Goal: Task Accomplishment & Management: Manage account settings

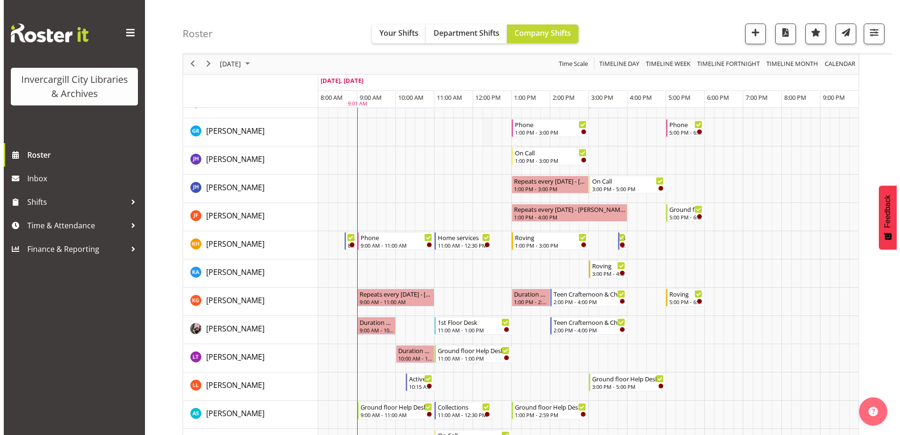
scroll to position [330, 0]
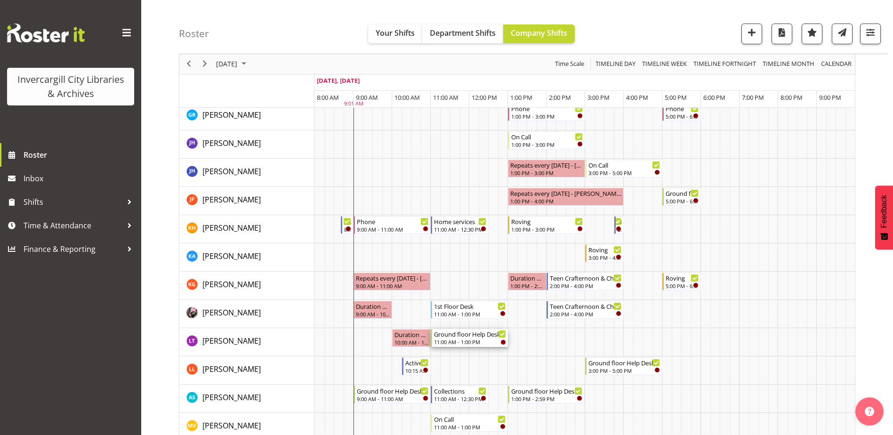
click at [468, 339] on div "11:00 AM - 1:00 PM" at bounding box center [470, 342] width 72 height 8
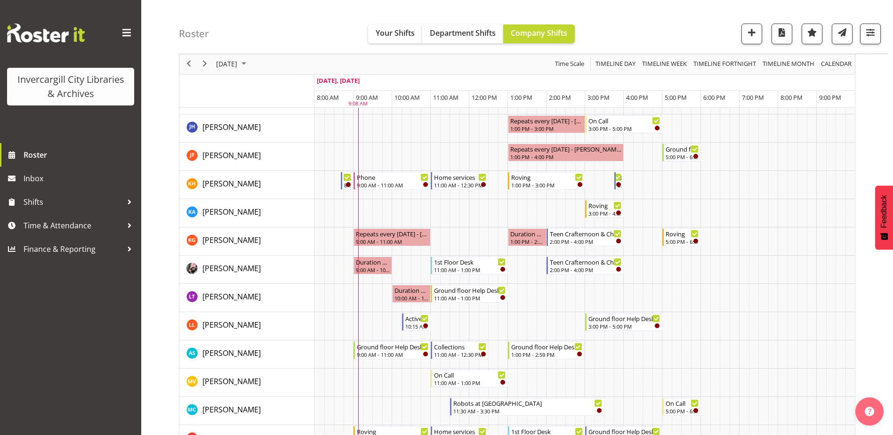
scroll to position [388, 0]
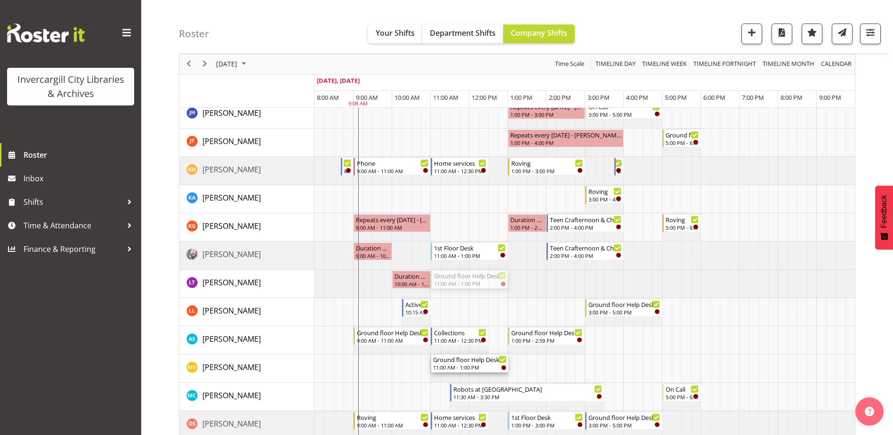
drag, startPoint x: 470, startPoint y: 280, endPoint x: 458, endPoint y: 368, distance: 88.9
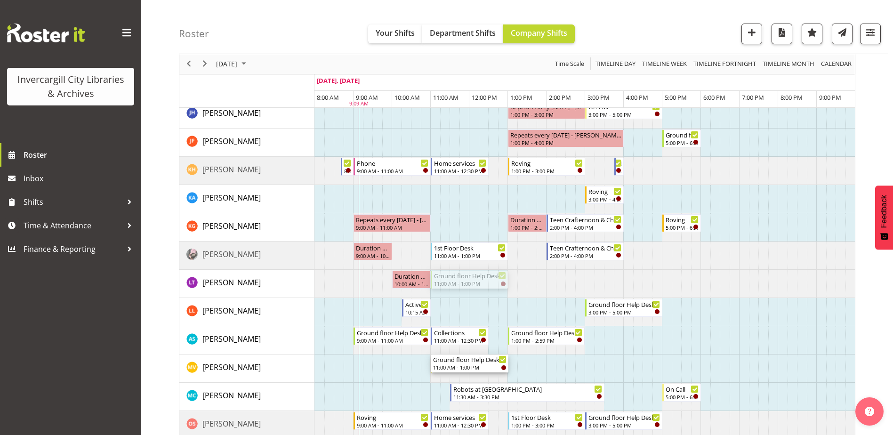
drag, startPoint x: 460, startPoint y: 277, endPoint x: 452, endPoint y: 369, distance: 92.1
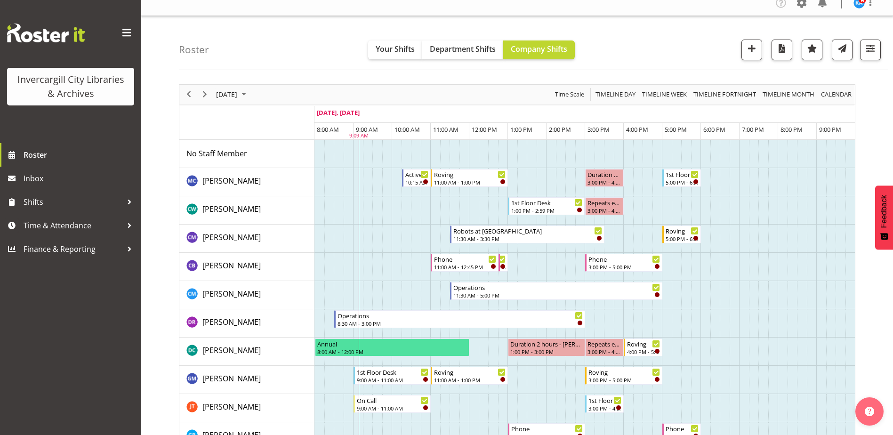
scroll to position [0, 0]
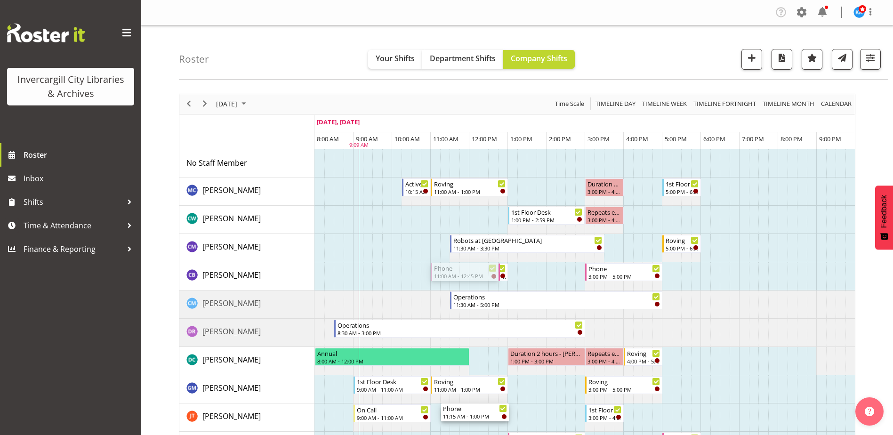
drag, startPoint x: 469, startPoint y: 274, endPoint x: 481, endPoint y: 412, distance: 139.3
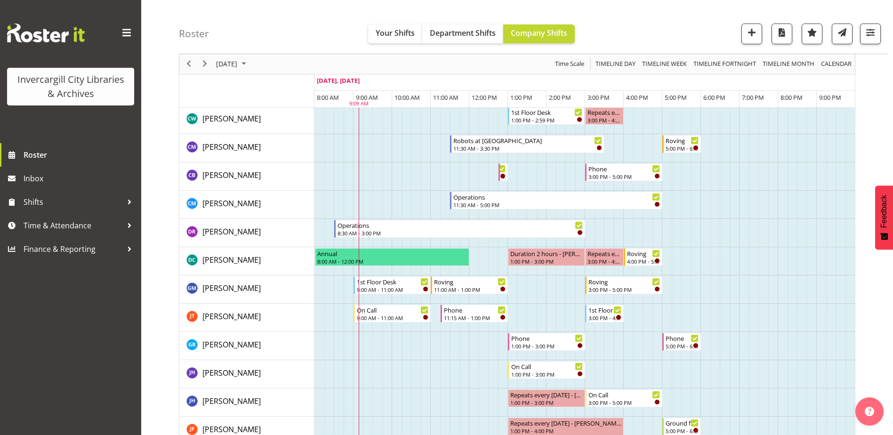
scroll to position [141, 0]
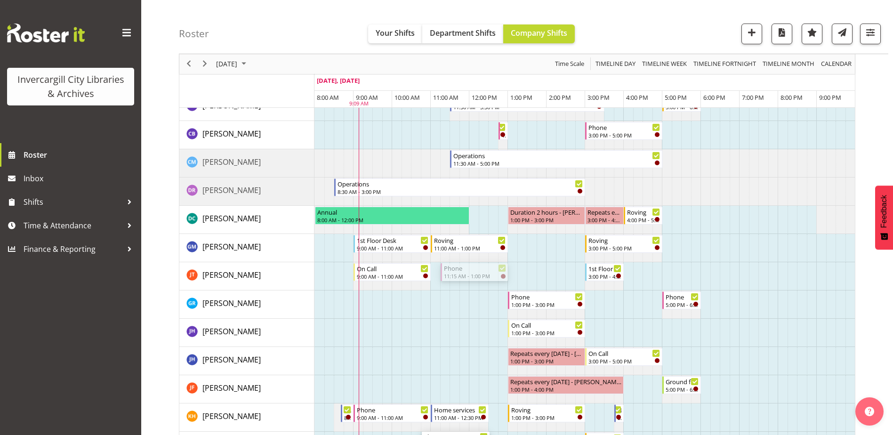
drag, startPoint x: 480, startPoint y: 274, endPoint x: 466, endPoint y: 435, distance: 161.7
click at [466, 294] on html "Invercargill City Libraries & Archives Roster Inbox Shifts Time & Attendance Fi…" at bounding box center [446, 76] width 893 height 435
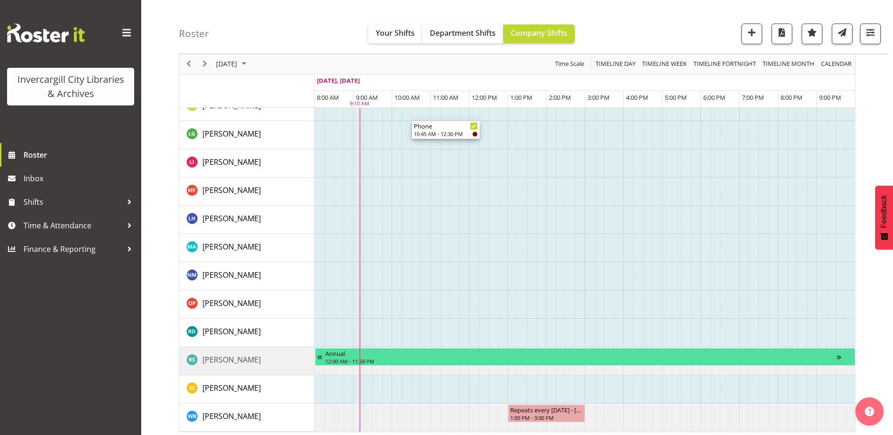
scroll to position [859, 0]
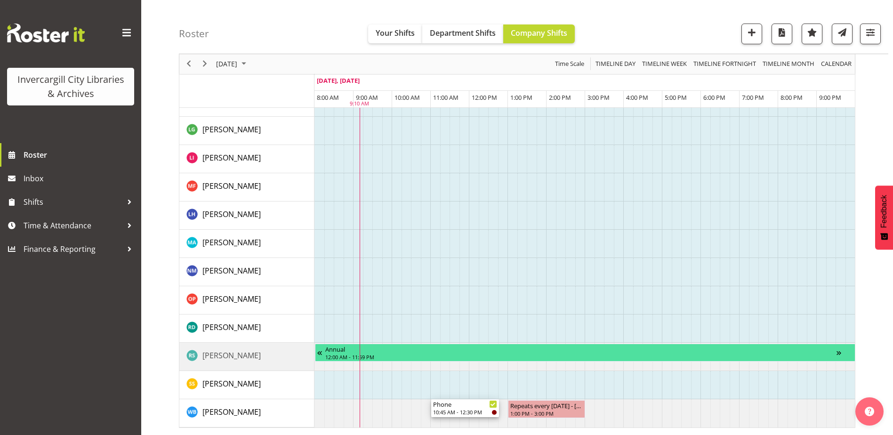
click at [489, 410] on div "Phone 10:45 AM - 12:30 PM" at bounding box center [465, 408] width 64 height 18
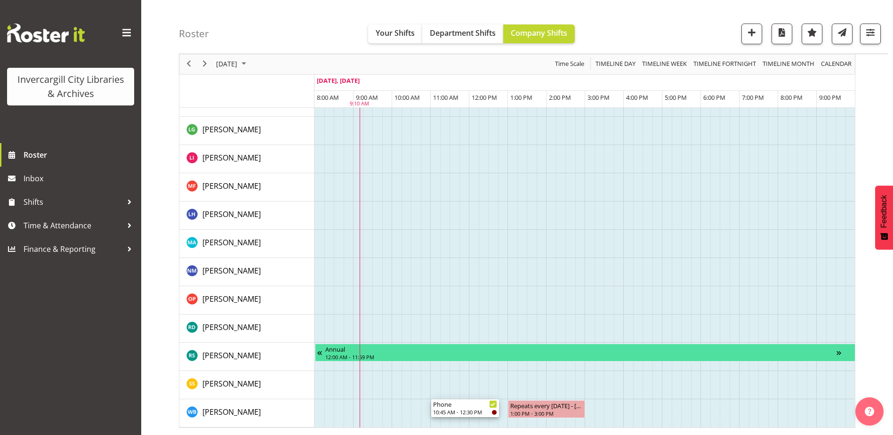
click at [476, 408] on div "10:45 AM - 12:30 PM" at bounding box center [465, 412] width 64 height 8
click at [459, 408] on div "10:45 AM - 12:30 PM" at bounding box center [465, 412] width 64 height 8
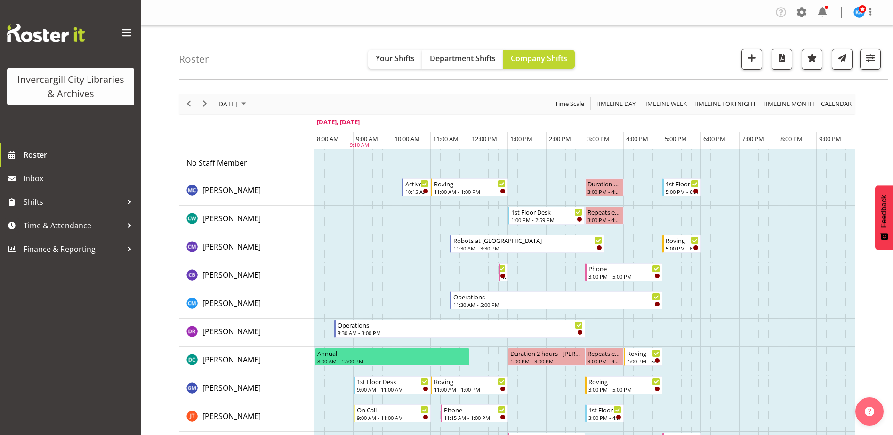
scroll to position [47, 0]
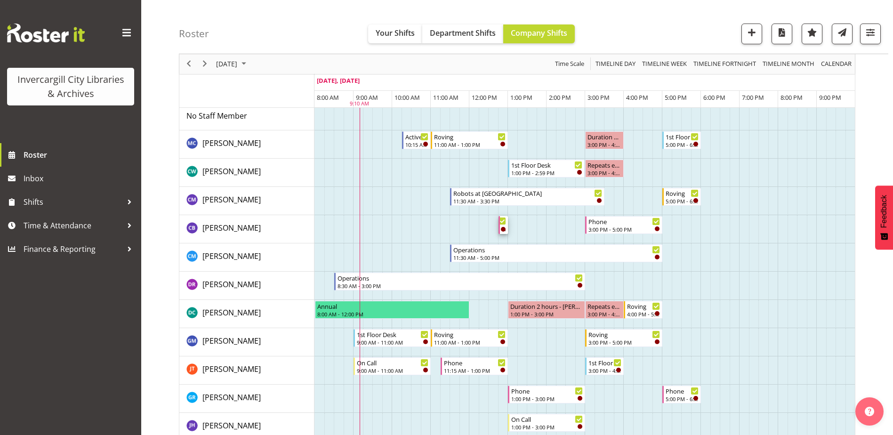
click at [503, 228] on div "Timeline Day of September 30, 2025" at bounding box center [503, 229] width 5 height 5
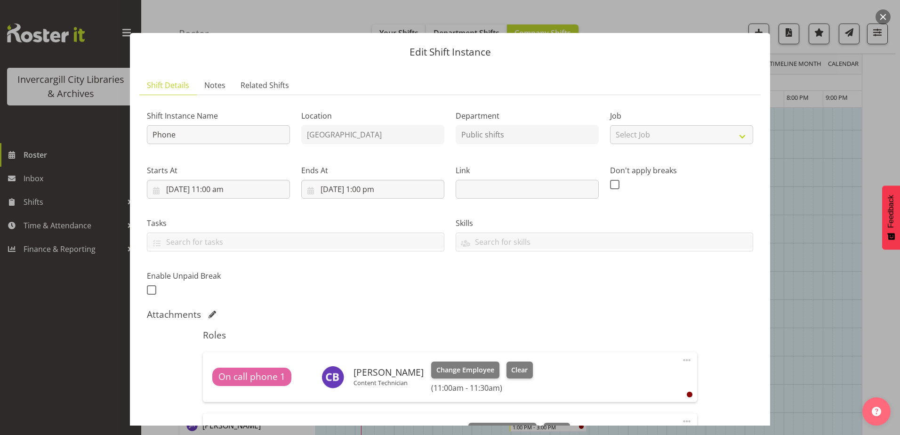
click at [317, 12] on div "Edit Shift Instance Shift Details Notes Related Shifts Shift Instance Name Phon…" at bounding box center [450, 217] width 659 height 416
click at [82, 21] on div at bounding box center [450, 217] width 900 height 435
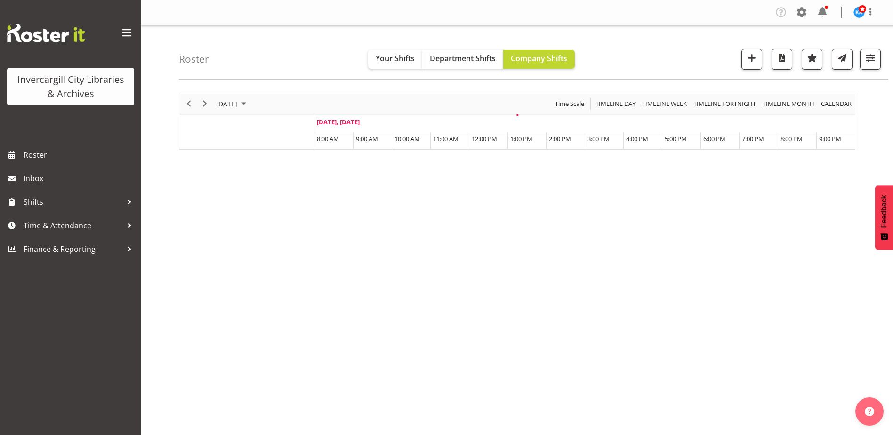
scroll to position [28, 0]
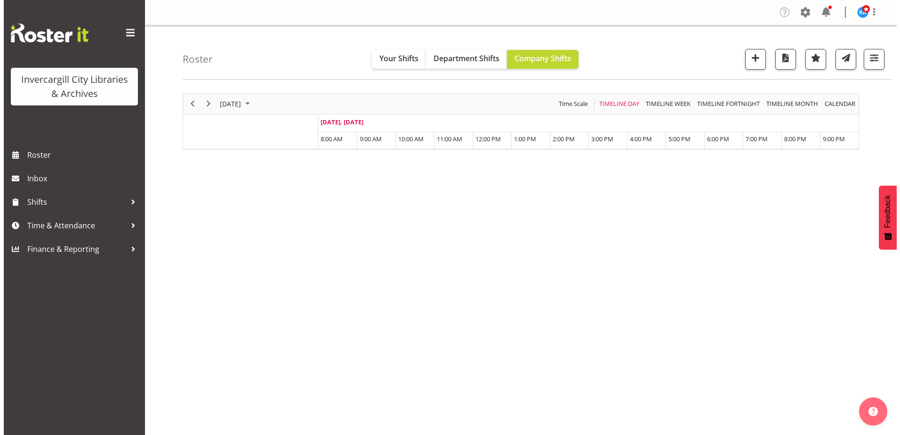
scroll to position [28, 0]
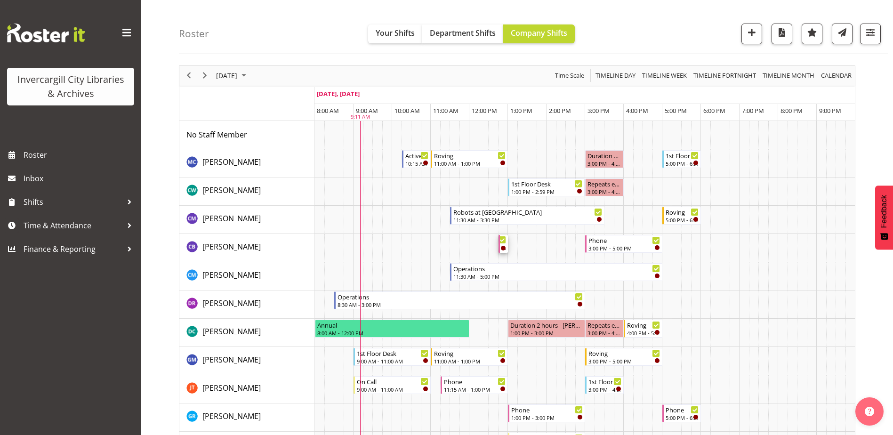
click at [503, 246] on div "Timeline Day of September 30, 2025" at bounding box center [503, 248] width 5 height 5
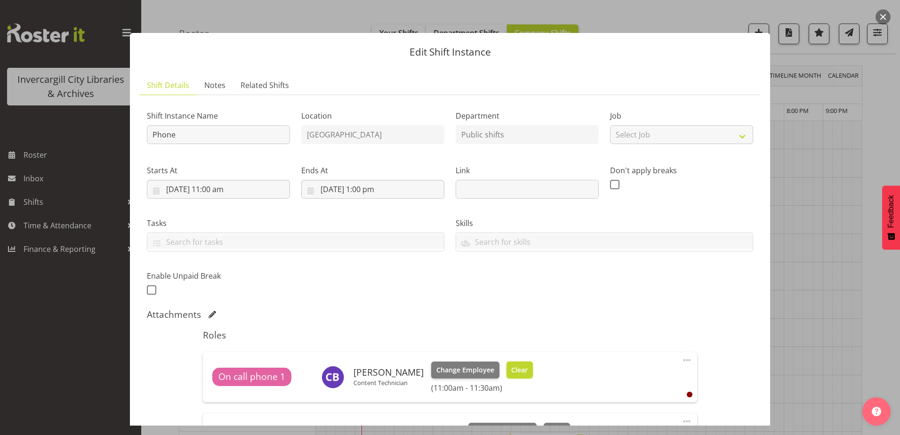
click at [511, 370] on span "Clear" at bounding box center [519, 370] width 16 height 10
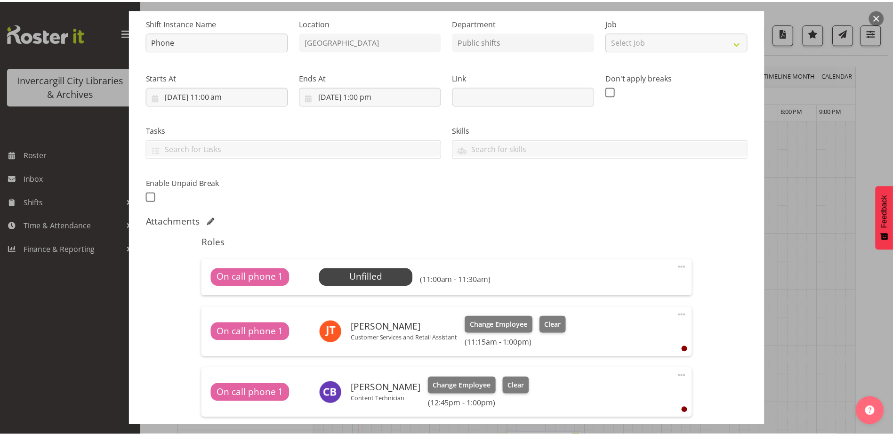
scroll to position [94, 0]
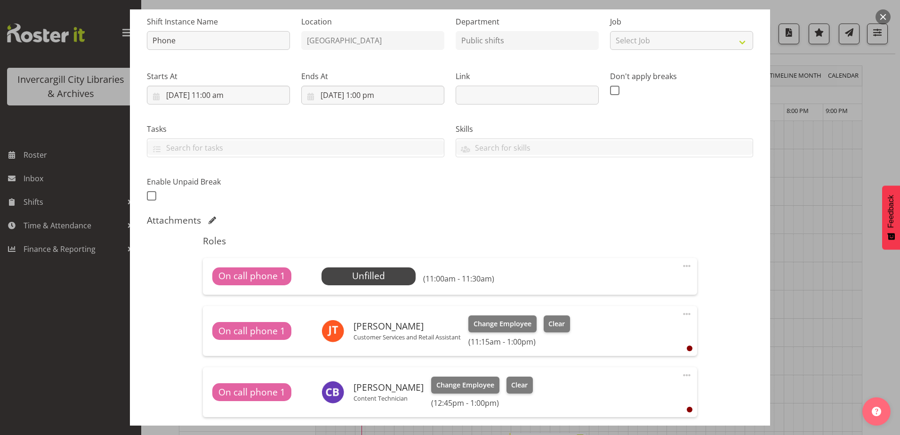
click at [753, 6] on div at bounding box center [450, 217] width 900 height 435
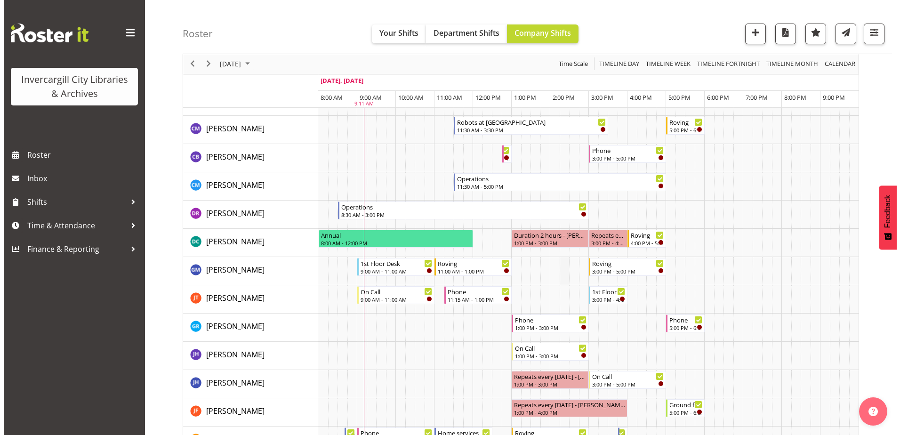
scroll to position [122, 0]
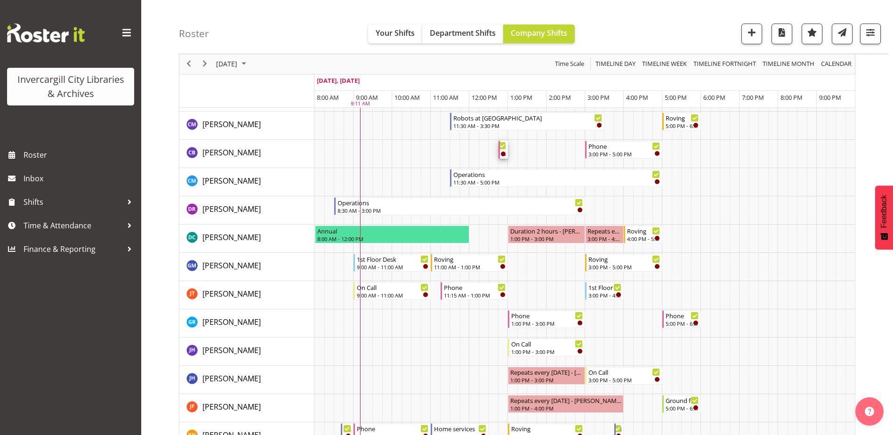
click at [502, 150] on div "Phone 12:45 PM - 1:00 PM" at bounding box center [504, 150] width 5 height 18
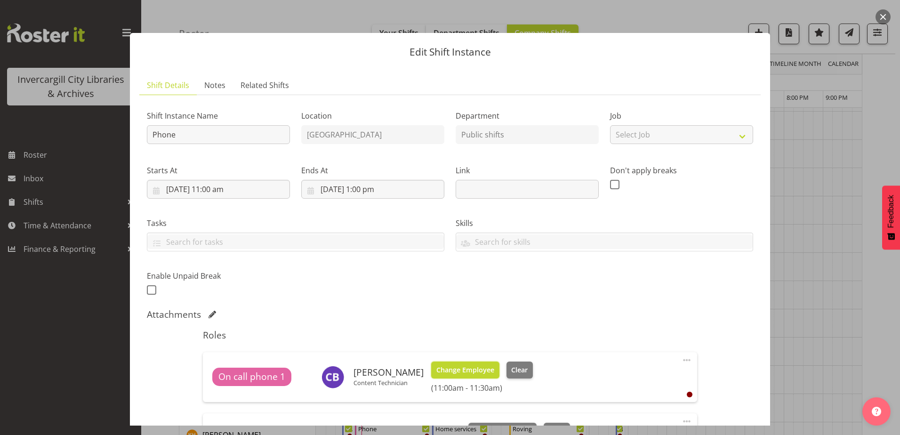
click at [443, 372] on span "Change Employee" at bounding box center [465, 370] width 58 height 10
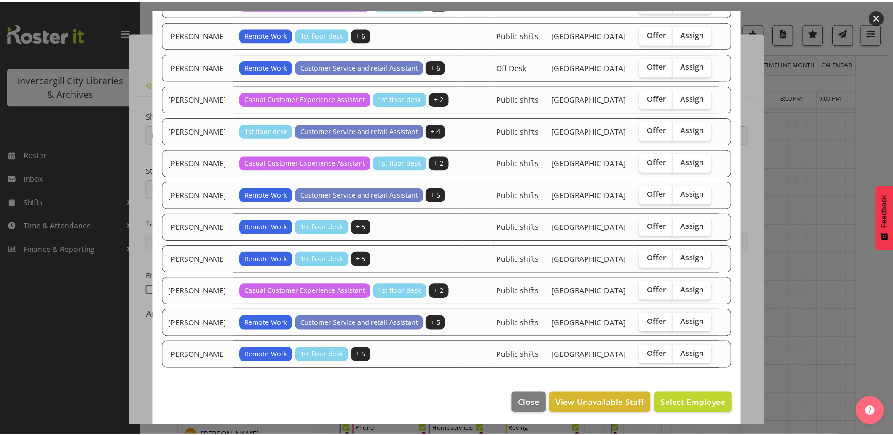
scroll to position [758, 0]
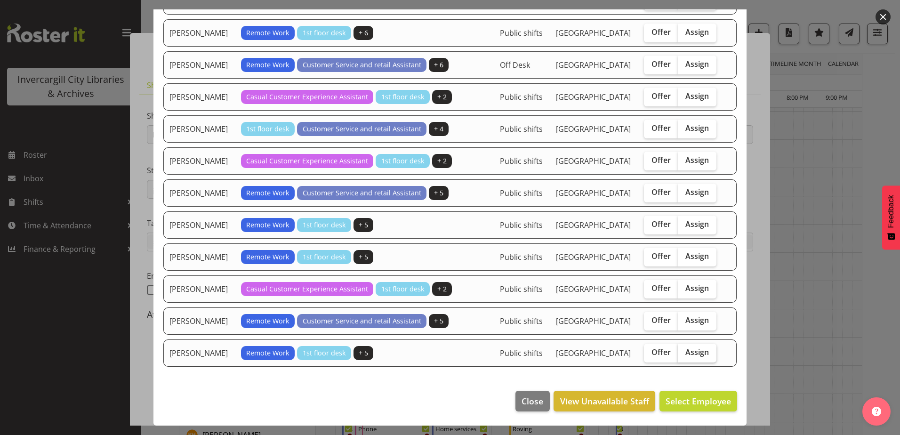
click at [688, 352] on span "Assign" at bounding box center [697, 351] width 24 height 9
click at [684, 352] on input "Assign" at bounding box center [681, 352] width 6 height 6
checkbox input "true"
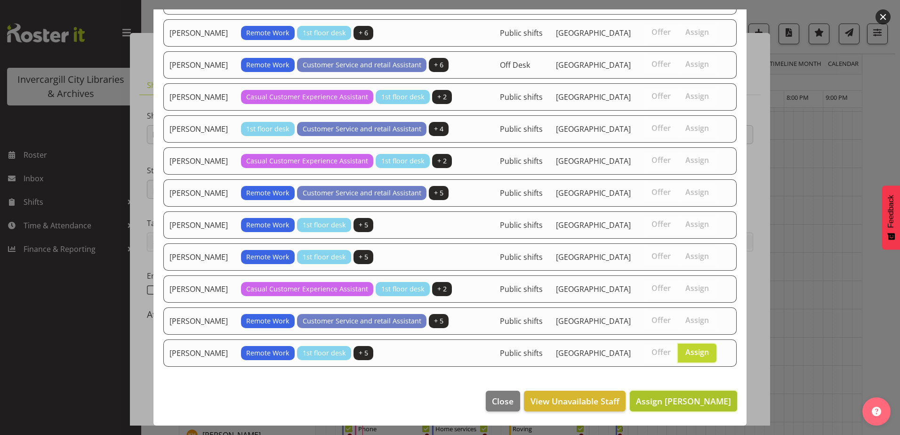
click at [682, 398] on span "Assign Willem Burger" at bounding box center [683, 400] width 95 height 11
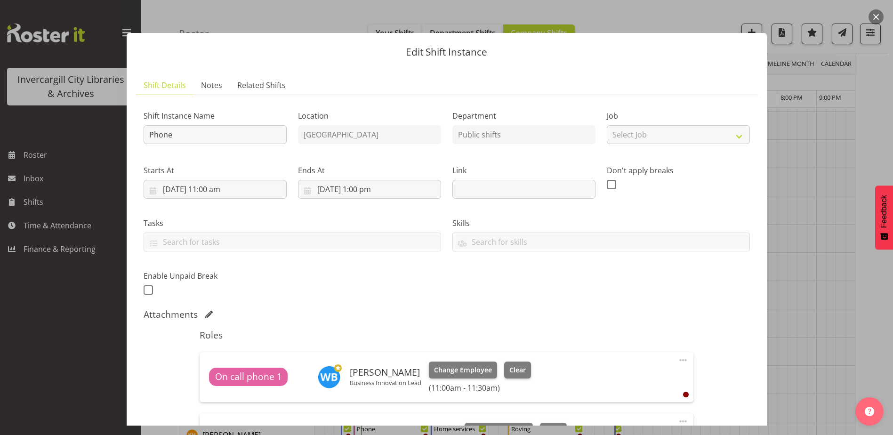
click at [694, 8] on div at bounding box center [446, 217] width 893 height 435
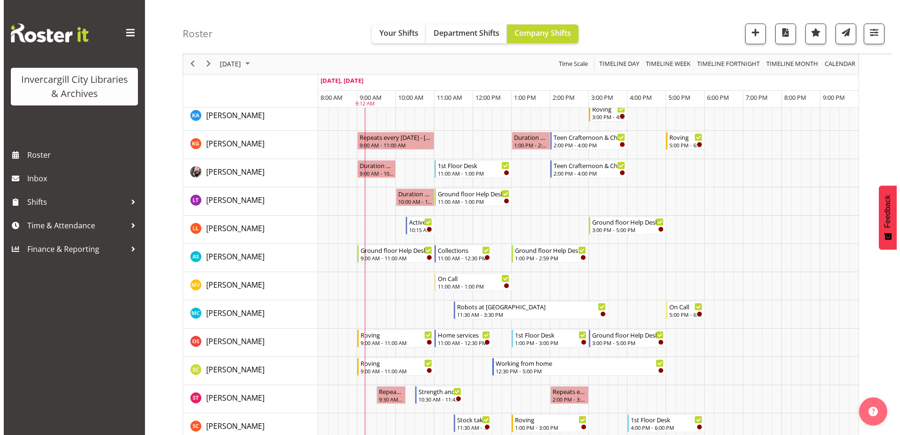
scroll to position [471, 0]
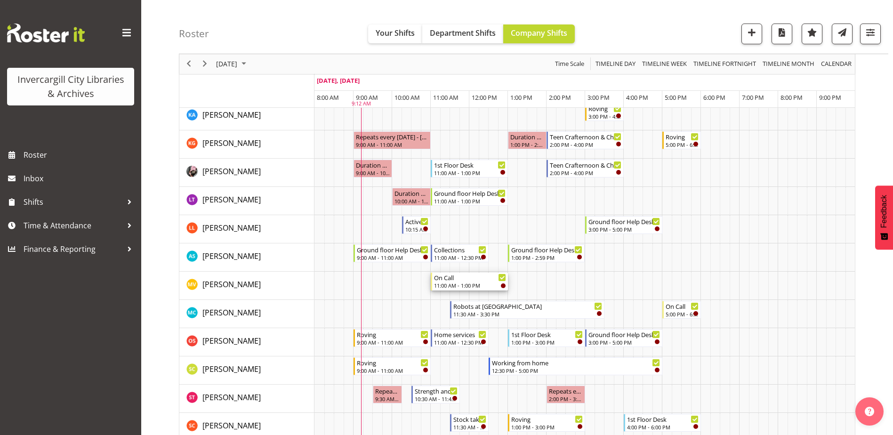
click at [471, 279] on div "On Call" at bounding box center [470, 277] width 72 height 9
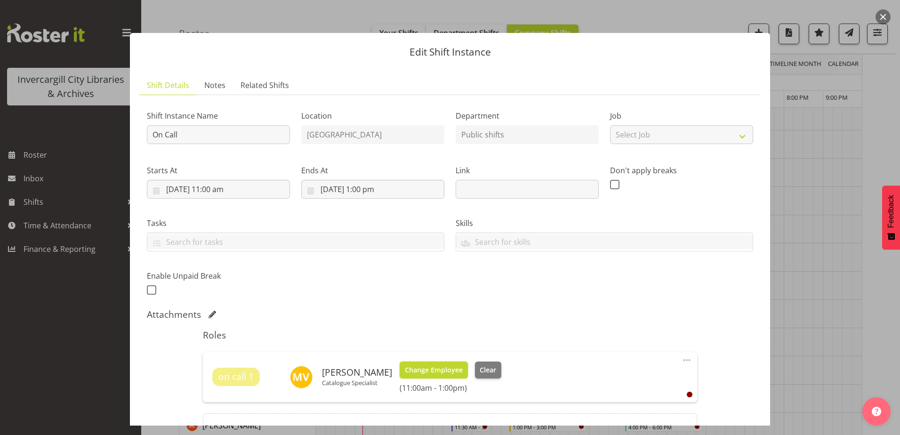
click at [463, 365] on span "Change Employee" at bounding box center [434, 370] width 58 height 10
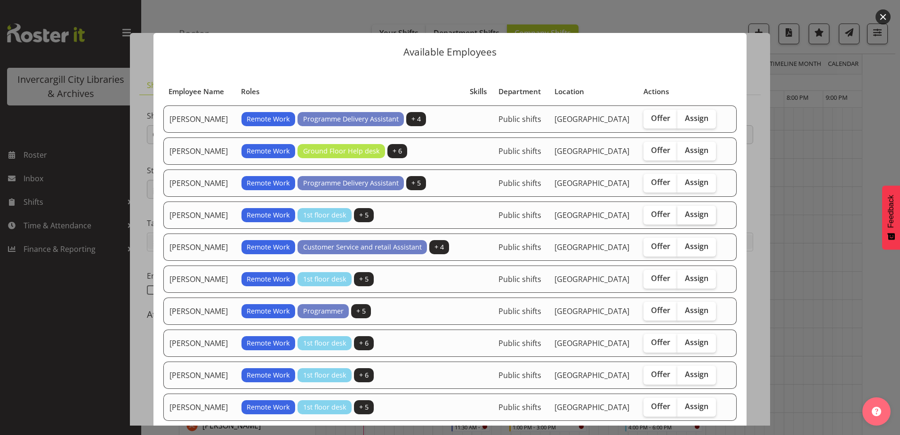
click at [693, 213] on span "Assign" at bounding box center [697, 213] width 24 height 9
click at [684, 213] on input "Assign" at bounding box center [680, 214] width 6 height 6
checkbox input "true"
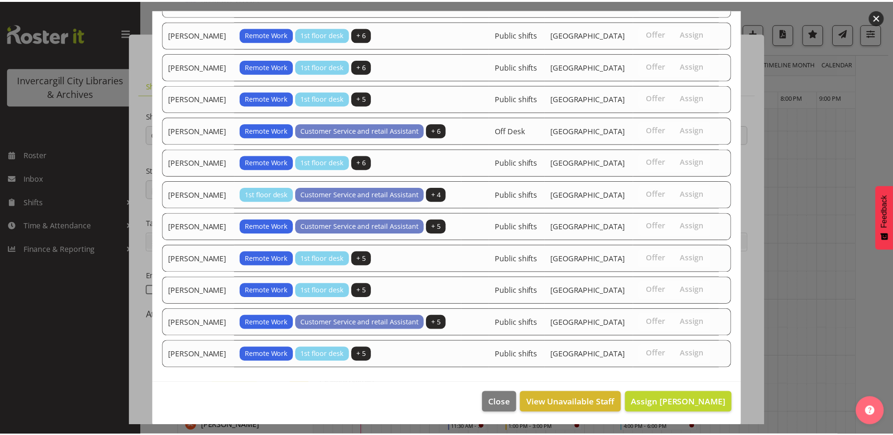
scroll to position [566, 0]
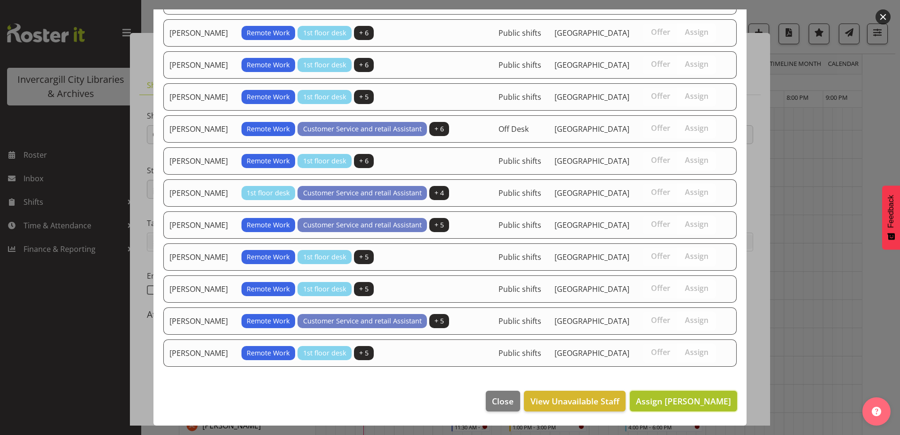
click at [672, 398] on span "Assign Chris Broad" at bounding box center [683, 400] width 95 height 11
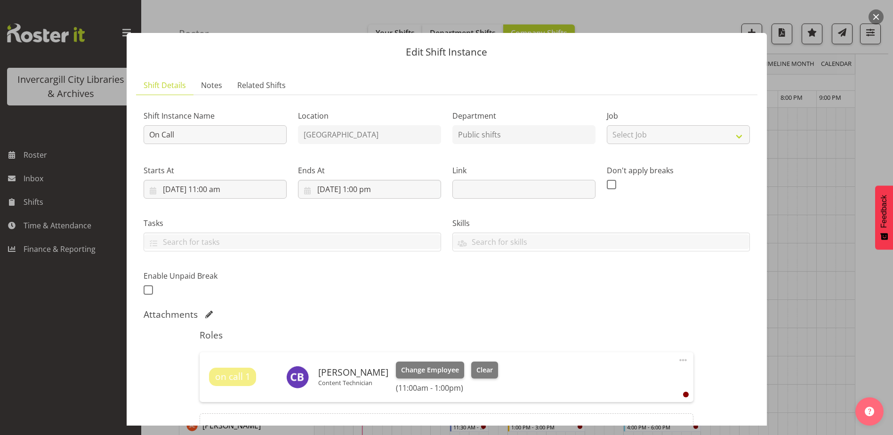
click at [662, 12] on div "Edit Shift Instance Shift Details Notes Related Shifts Shift Instance Name On C…" at bounding box center [446, 217] width 659 height 416
click at [98, 47] on div at bounding box center [446, 217] width 893 height 435
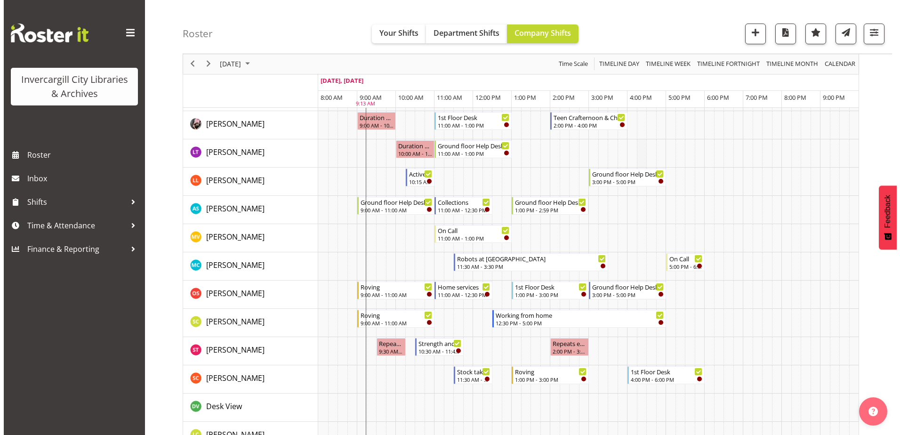
scroll to position [612, 0]
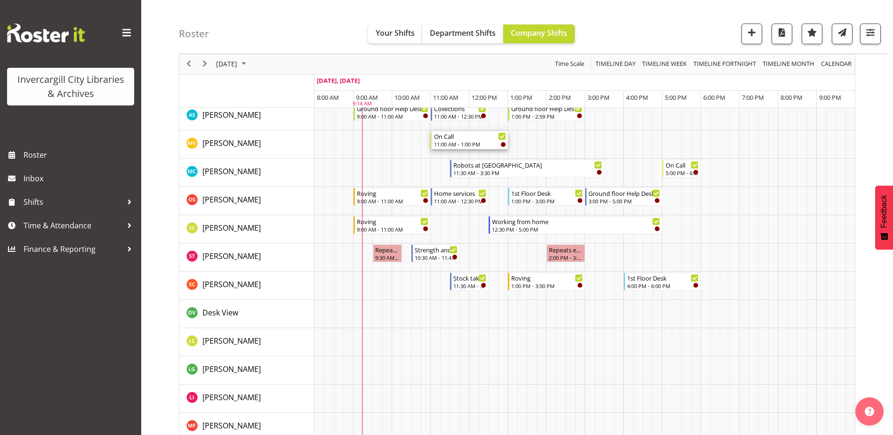
click at [487, 138] on div "On Call" at bounding box center [470, 135] width 72 height 9
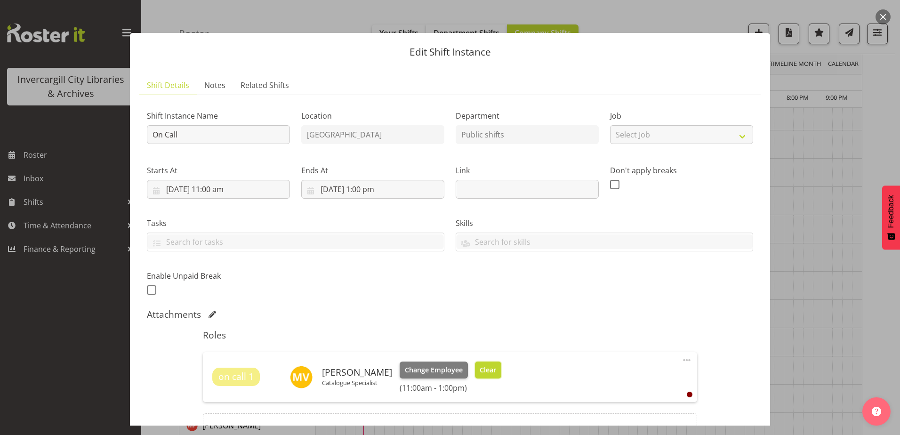
click at [496, 367] on span "Clear" at bounding box center [488, 370] width 16 height 10
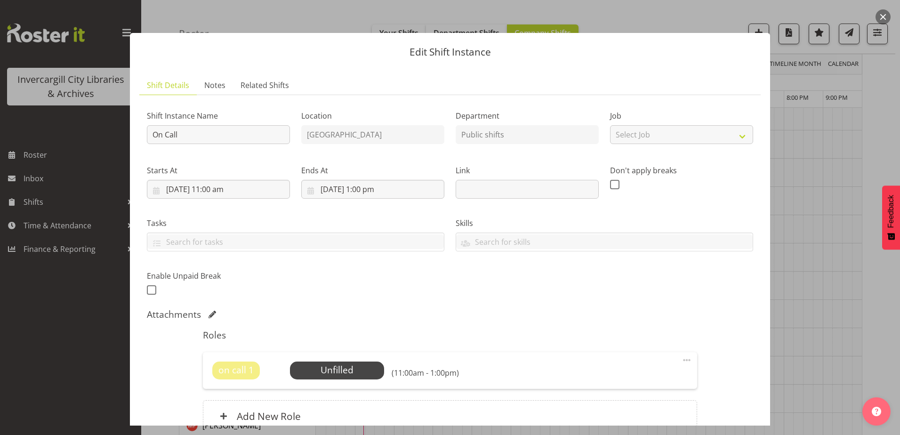
scroll to position [90, 0]
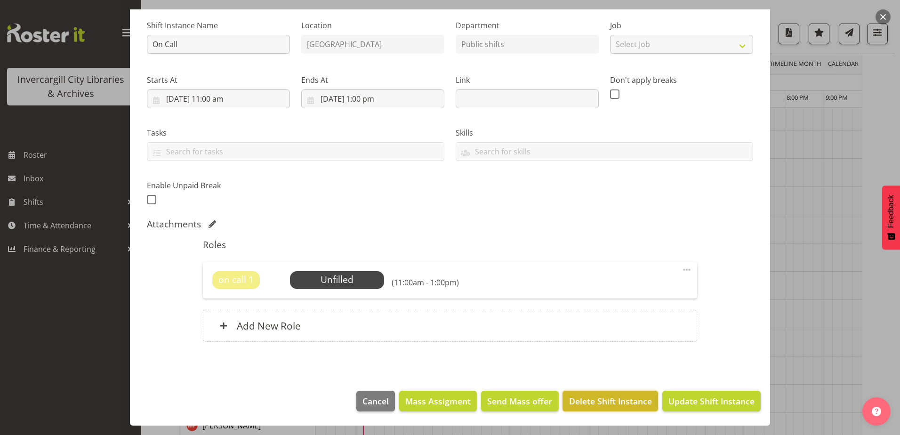
click at [637, 399] on span "Delete Shift Instance" at bounding box center [610, 401] width 83 height 12
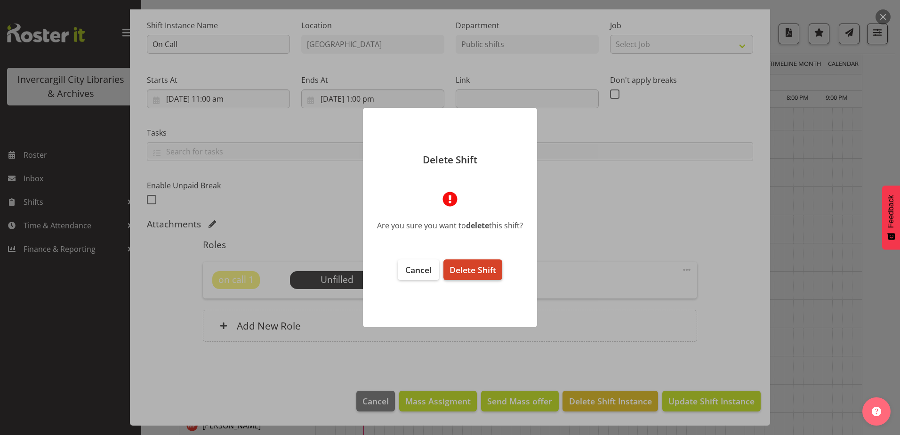
click at [472, 266] on span "Delete Shift" at bounding box center [473, 269] width 47 height 11
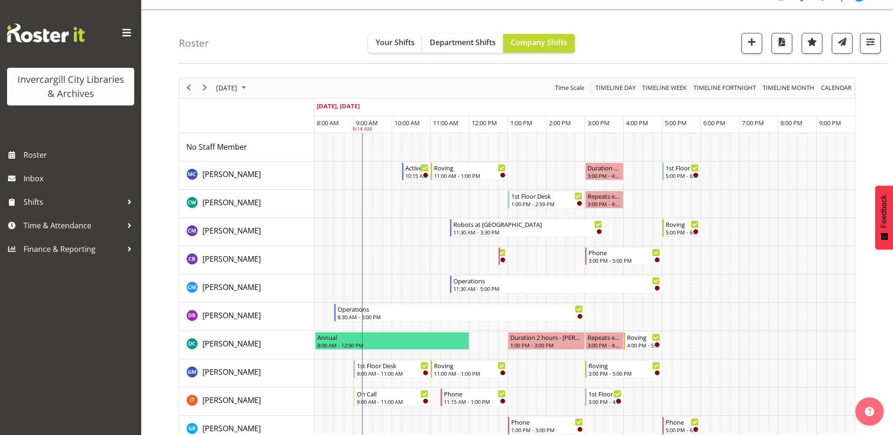
scroll to position [0, 0]
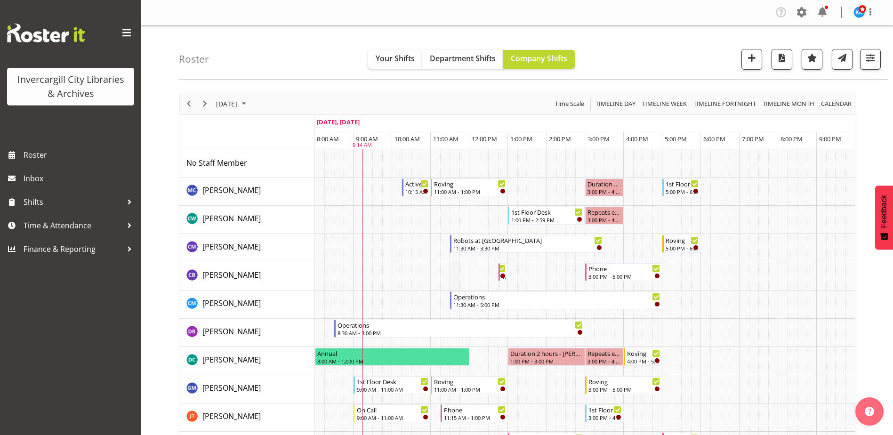
click at [450, 274] on td "Timeline Day of September 30, 2025" at bounding box center [455, 276] width 10 height 28
click at [752, 60] on span "button" at bounding box center [752, 58] width 12 height 12
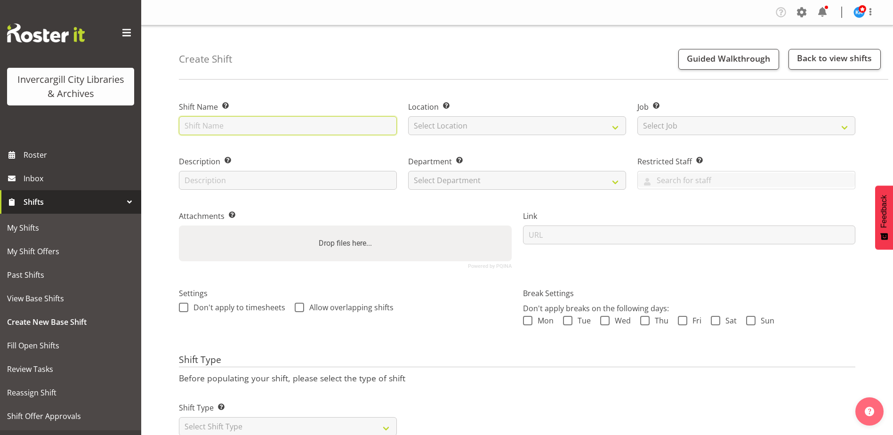
click at [271, 123] on input "text" at bounding box center [288, 125] width 218 height 19
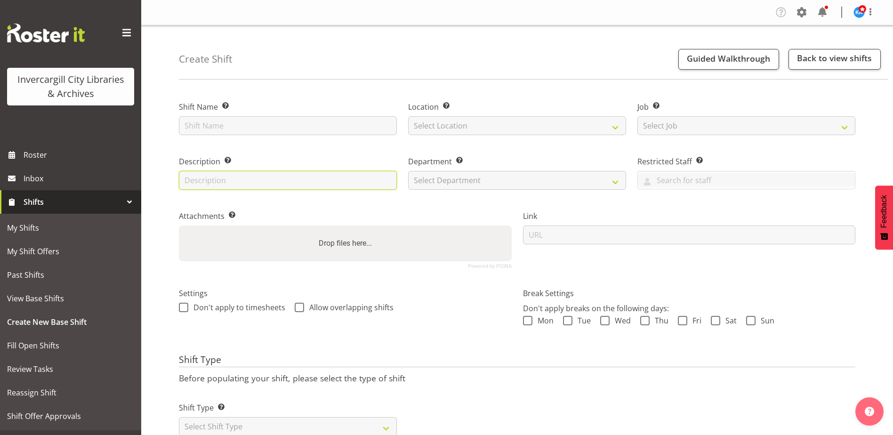
click at [282, 175] on input "text" at bounding box center [288, 180] width 218 height 19
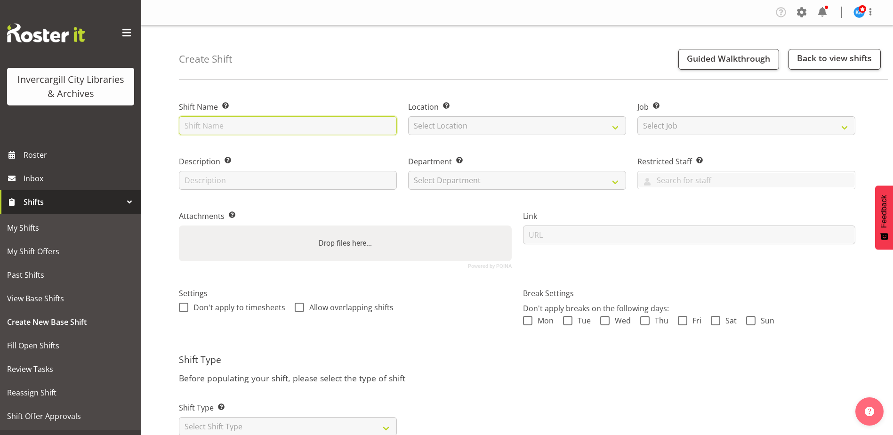
click at [248, 123] on input "text" at bounding box center [288, 125] width 218 height 19
click at [249, 127] on input "text" at bounding box center [288, 125] width 218 height 19
click at [226, 104] on span at bounding box center [226, 106] width 8 height 8
click at [223, 102] on div at bounding box center [226, 107] width 8 height 10
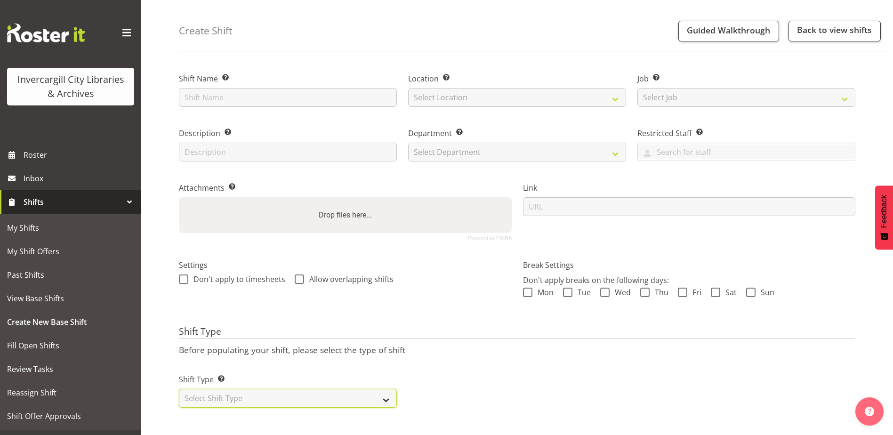
click at [384, 393] on select "Select Shift Type One Off Shift Recurring Shift Rotating Shift" at bounding box center [288, 398] width 218 height 19
click at [385, 392] on select "Select Shift Type One Off Shift Recurring Shift Rotating Shift" at bounding box center [288, 398] width 218 height 19
select select "one_off"
click at [179, 389] on select "Select Shift Type One Off Shift Recurring Shift Rotating Shift" at bounding box center [288, 398] width 218 height 19
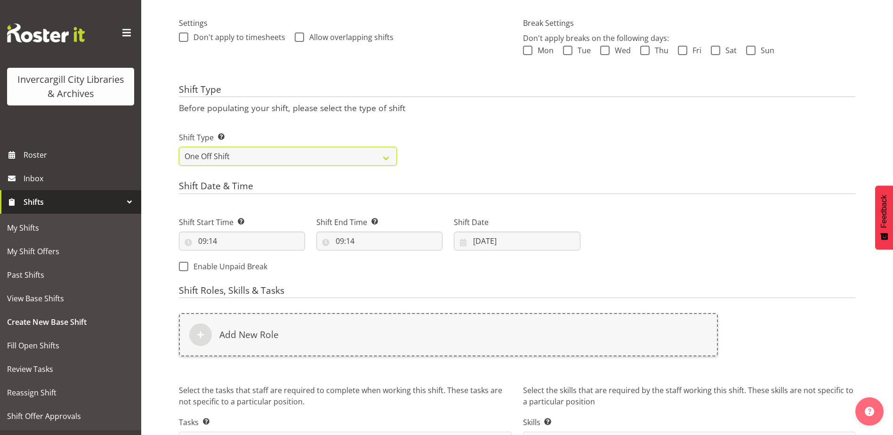
scroll to position [271, 0]
click at [290, 235] on input "09:14" at bounding box center [242, 240] width 126 height 19
click at [257, 263] on select "00 01 02 03 04 05 06 07 08 09 10 11 12 13 14 15 16 17 18 19 20 21 22 23 24 25 2…" at bounding box center [267, 265] width 21 height 19
select select "11"
click at [257, 256] on select "00 01 02 03 04 05 06 07 08 09 10 11 12 13 14 15 16 17 18 19 20 21 22 23 24 25 2…" at bounding box center [267, 265] width 21 height 19
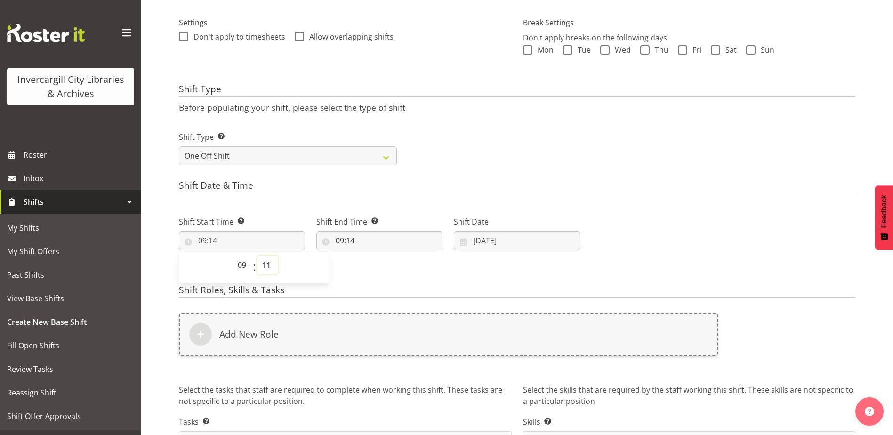
type input "09:11"
click at [379, 235] on input "09:14" at bounding box center [379, 240] width 126 height 19
click at [237, 236] on input "09:11" at bounding box center [242, 240] width 126 height 19
click at [188, 237] on input "09:11" at bounding box center [242, 240] width 126 height 19
click at [238, 239] on input "09:11" at bounding box center [242, 240] width 126 height 19
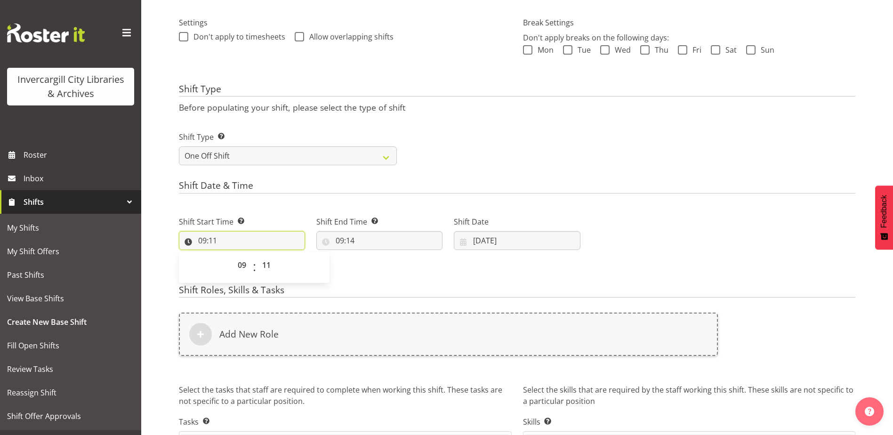
click at [238, 235] on input "09:11" at bounding box center [242, 240] width 126 height 19
click at [224, 237] on input "09:11" at bounding box center [242, 240] width 126 height 19
click at [234, 242] on input "09:11" at bounding box center [242, 240] width 126 height 19
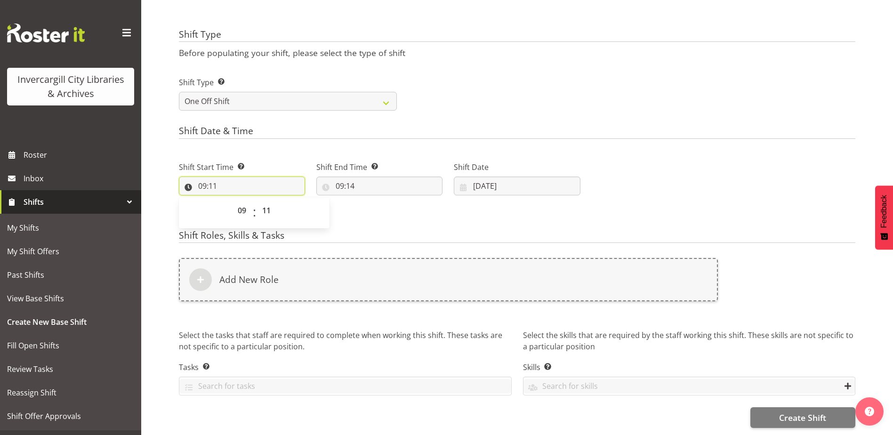
scroll to position [332, 0]
click at [241, 201] on select "00 01 02 03 04 05 06 07 08 09 10 11 12 13 14 15 16 17 18 19 20 21 22 23" at bounding box center [243, 210] width 21 height 19
select select "11"
click at [233, 201] on select "00 01 02 03 04 05 06 07 08 09 10 11 12 13 14 15 16 17 18 19 20 21 22 23" at bounding box center [243, 210] width 21 height 19
type input "11:11"
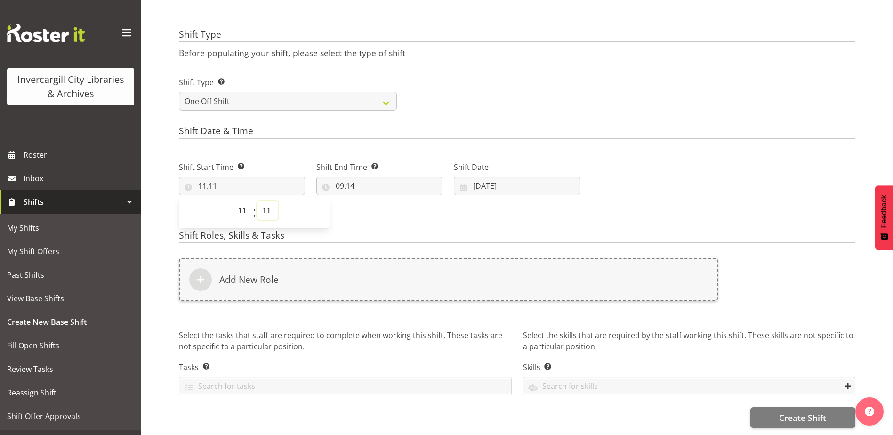
click at [271, 201] on select "00 01 02 03 04 05 06 07 08 09 10 11 12 13 14 15 16 17 18 19 20 21 22 23 24 25 2…" at bounding box center [267, 210] width 21 height 19
select select "0"
click at [257, 201] on select "00 01 02 03 04 05 06 07 08 09 10 11 12 13 14 15 16 17 18 19 20 21 22 23 24 25 2…" at bounding box center [267, 210] width 21 height 19
type input "11:00"
click at [365, 177] on input "09:14" at bounding box center [379, 186] width 126 height 19
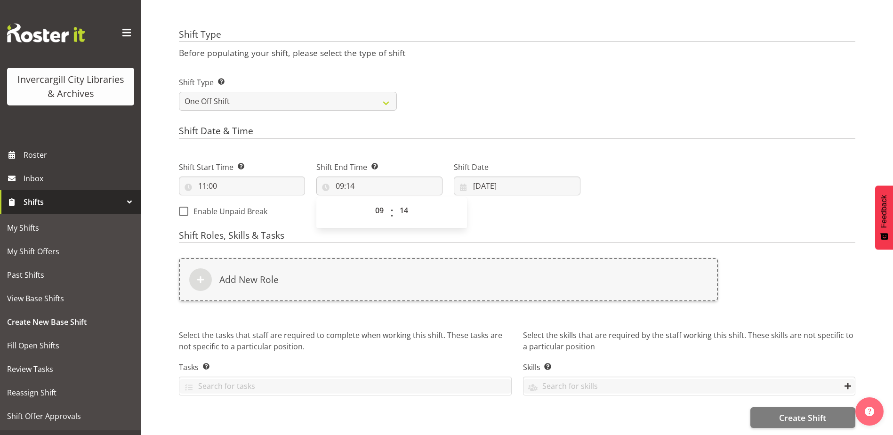
click at [390, 206] on span ":" at bounding box center [391, 213] width 3 height 24
click at [379, 202] on select "00 01 02 03 04 05 06 07 08 09 10 11 12 13 14 15 16 17 18 19 20 21 22 23" at bounding box center [380, 210] width 21 height 19
select select "13"
click at [370, 201] on select "00 01 02 03 04 05 06 07 08 09 10 11 12 13 14 15 16 17 18 19 20 21 22 23" at bounding box center [380, 210] width 21 height 19
type input "13:14"
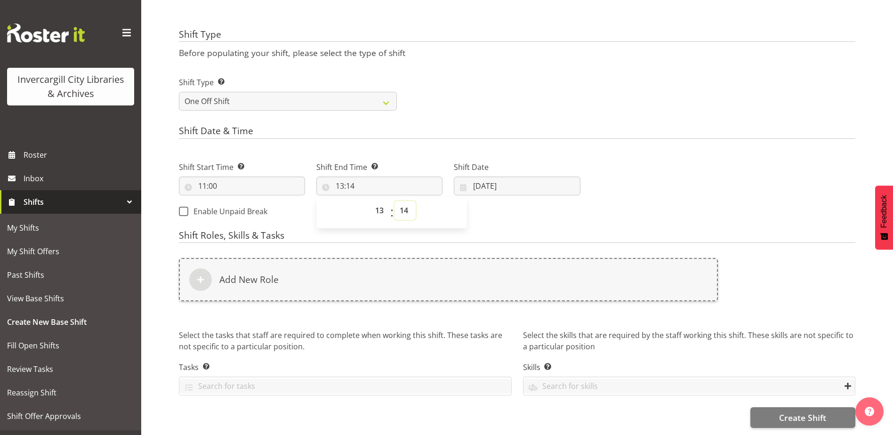
click at [404, 201] on select "00 01 02 03 04 05 06 07 08 09 10 11 12 13 14 15 16 17 18 19 20 21 22 23 24 25 2…" at bounding box center [405, 210] width 21 height 19
select select "0"
click at [395, 201] on select "00 01 02 03 04 05 06 07 08 09 10 11 12 13 14 15 16 17 18 19 20 21 22 23 24 25 2…" at bounding box center [405, 210] width 21 height 19
type input "13:00"
click at [496, 204] on div "Shift Start Time Set the time of the day you wish this shift to start 11:00 00 …" at bounding box center [379, 186] width 413 height 76
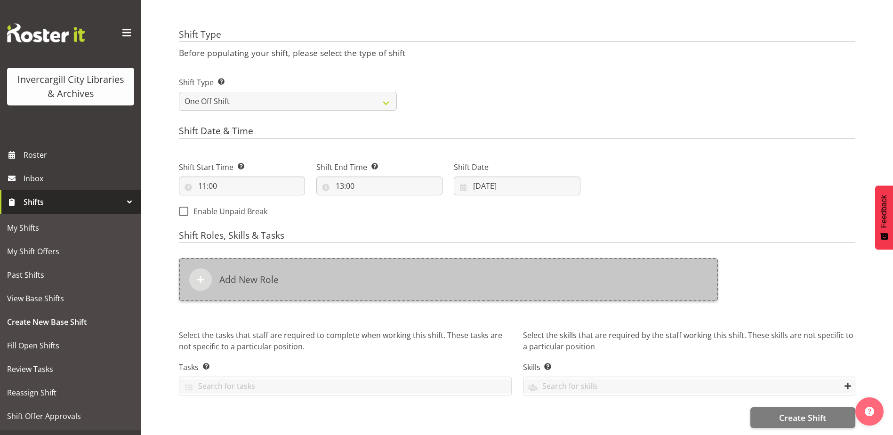
click at [202, 274] on span at bounding box center [200, 279] width 11 height 11
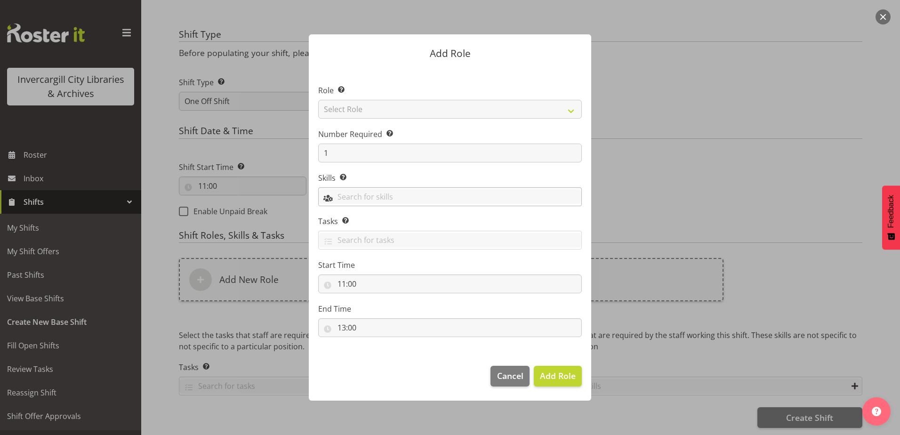
click at [374, 195] on input "text" at bounding box center [450, 196] width 263 height 15
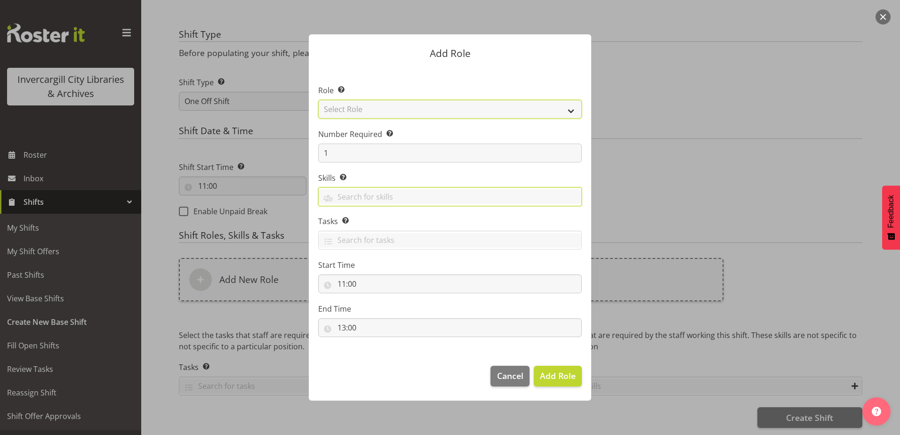
click at [345, 102] on select "Select Role 1st floor desk AQ operator Business Support Team member Casual Cust…" at bounding box center [450, 109] width 264 height 19
click at [318, 100] on select "Select Role 1st floor desk AQ operator Business Support Team member Casual Cust…" at bounding box center [450, 109] width 264 height 19
click at [568, 106] on select "1st floor desk AQ operator Business Support Team member Casual Customer Experie…" at bounding box center [450, 109] width 264 height 19
select select "1549"
click at [318, 100] on select "1st floor desk AQ operator Business Support Team member Casual Customer Experie…" at bounding box center [450, 109] width 264 height 19
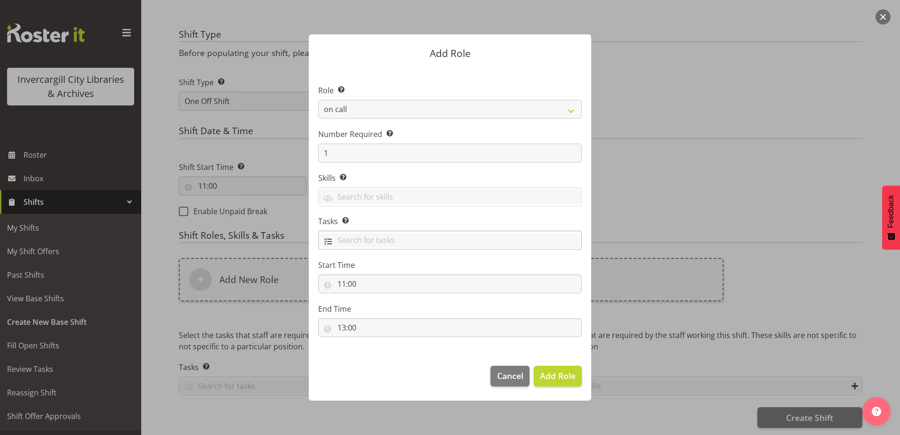
click at [422, 243] on input "text" at bounding box center [450, 240] width 263 height 15
click at [565, 370] on span "Add Role" at bounding box center [558, 375] width 36 height 11
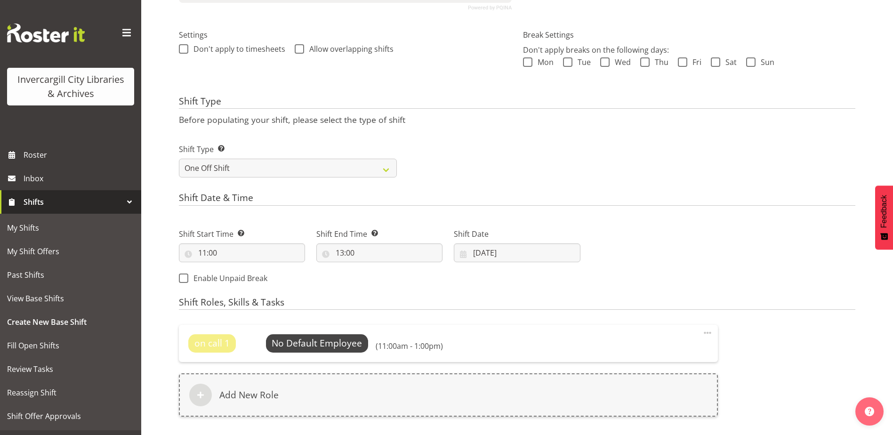
scroll to position [285, 0]
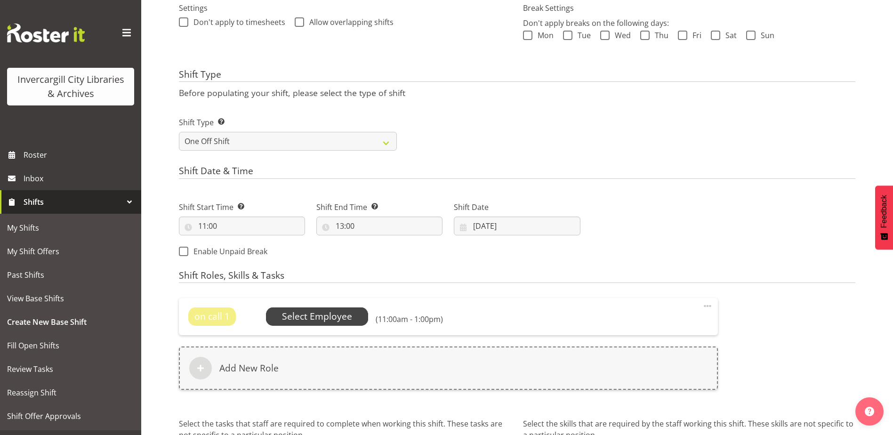
click at [311, 312] on span "Select Employee" at bounding box center [317, 317] width 70 height 14
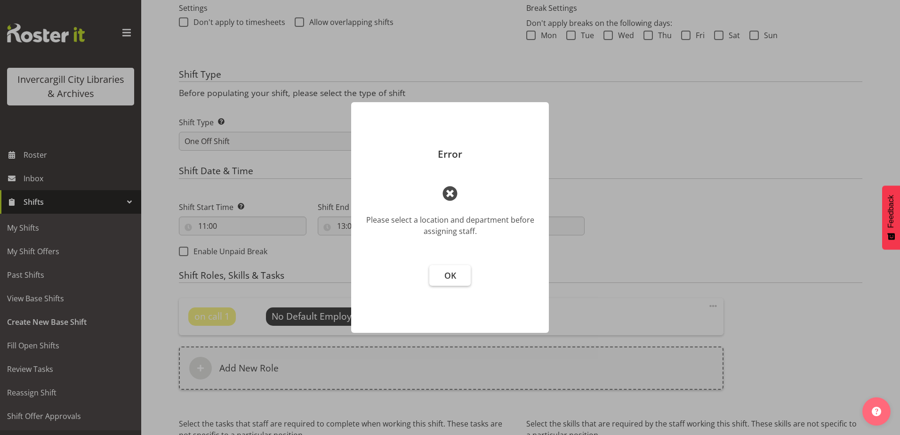
click at [459, 270] on button "OK" at bounding box center [449, 275] width 41 height 21
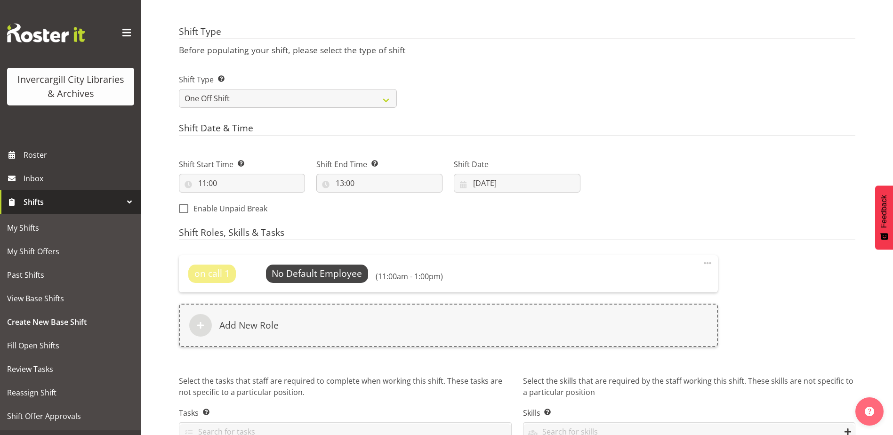
scroll to position [380, 0]
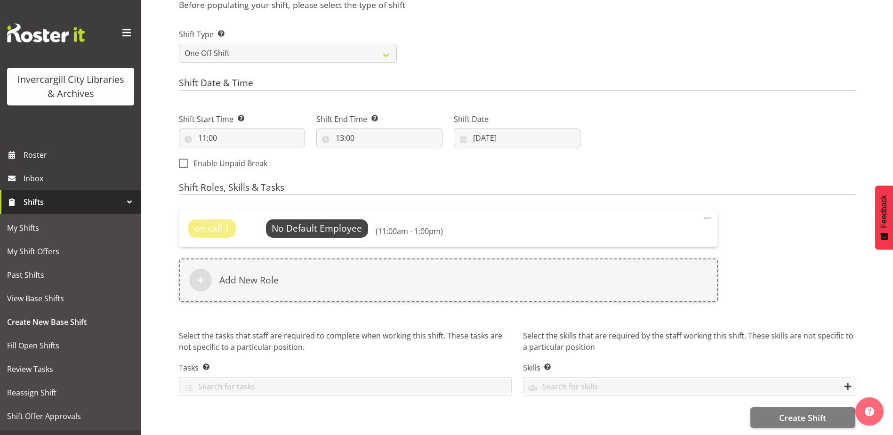
click at [736, 190] on div "Shift Roles, Skills & Tasks on call 1 No Default Employee Select Employee (11:0…" at bounding box center [517, 296] width 677 height 229
click at [45, 153] on span "Roster" at bounding box center [80, 155] width 113 height 14
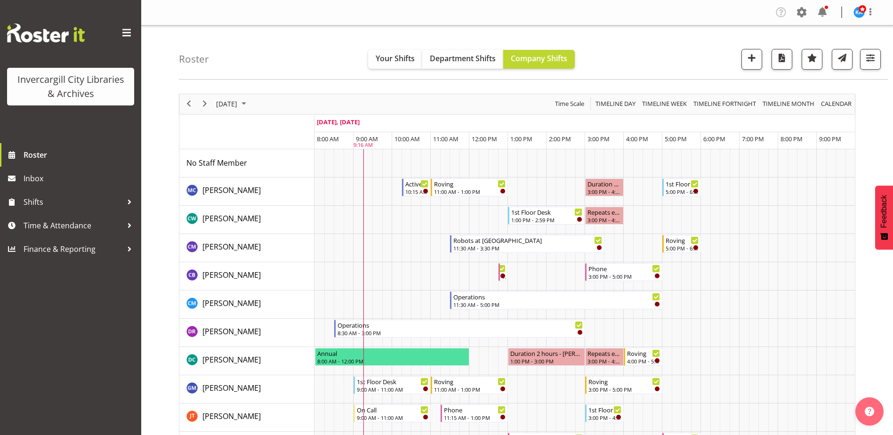
scroll to position [47, 0]
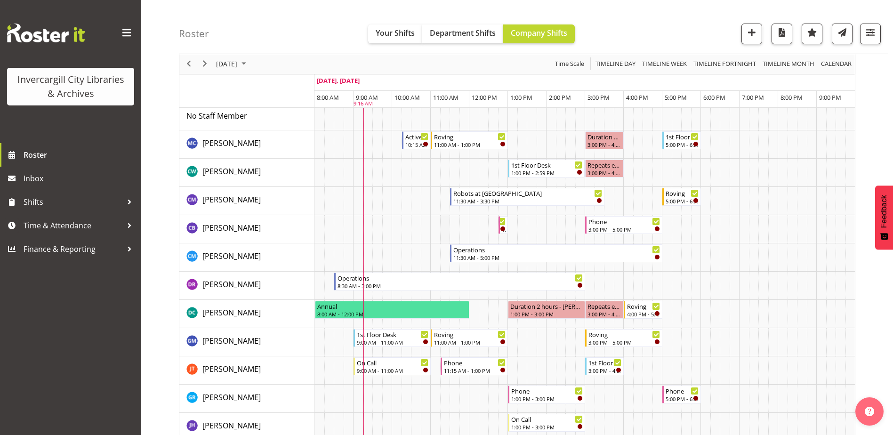
click at [447, 230] on td "Timeline Day of September 30, 2025" at bounding box center [445, 229] width 10 height 28
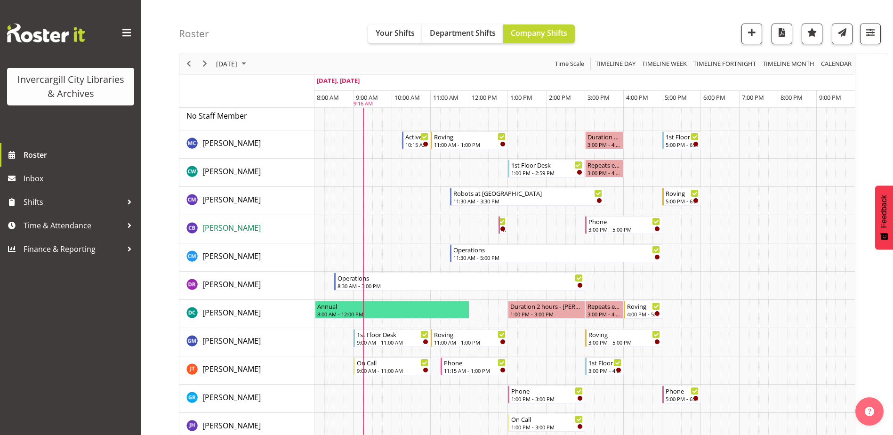
click at [235, 228] on span "[PERSON_NAME]" at bounding box center [231, 228] width 58 height 10
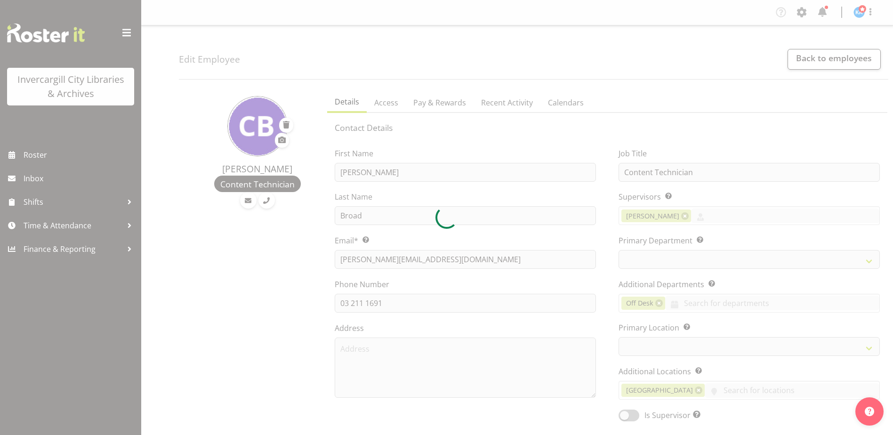
select select "TimelineDay"
select select
select select "921"
select select "1276"
